Goal: Task Accomplishment & Management: Use online tool/utility

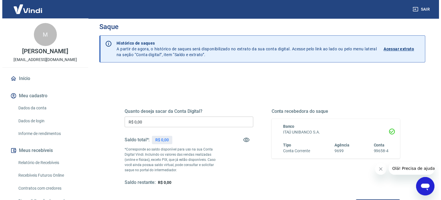
scroll to position [29, 0]
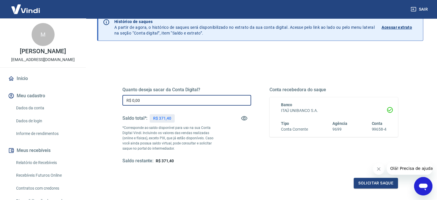
click at [180, 101] on input "R$ 0,00" at bounding box center [186, 100] width 129 height 11
type input "R$ 371,00"
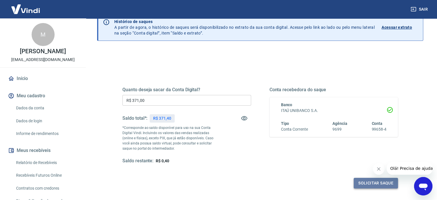
click at [373, 181] on button "Solicitar saque" at bounding box center [376, 182] width 44 height 11
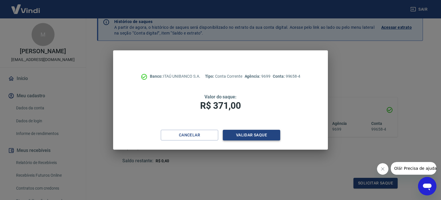
click at [265, 134] on button "Validar saque" at bounding box center [251, 135] width 57 height 11
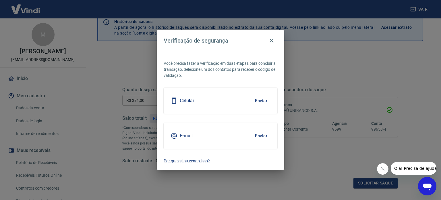
click at [209, 97] on div "Celular Enviar" at bounding box center [221, 101] width 114 height 26
click at [256, 101] on button "Enviar" at bounding box center [261, 100] width 19 height 12
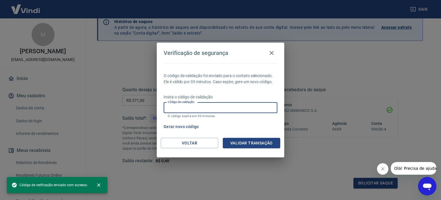
click at [245, 112] on input "Código de validação" at bounding box center [221, 107] width 114 height 11
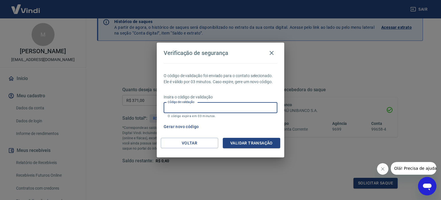
click at [228, 109] on input "Código de validação" at bounding box center [221, 107] width 114 height 11
type input "804098"
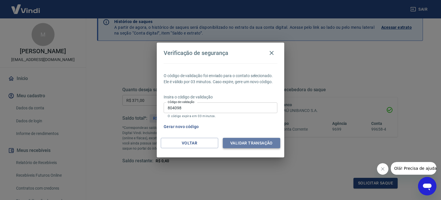
click at [261, 142] on button "Validar transação" at bounding box center [251, 143] width 57 height 11
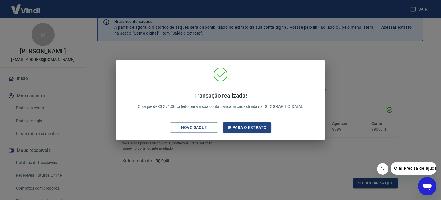
click at [234, 50] on div "Transação realizada! O saque de R$ 371,00 foi feito para a sua conta bancária c…" at bounding box center [220, 100] width 441 height 200
